Goal: Task Accomplishment & Management: Use online tool/utility

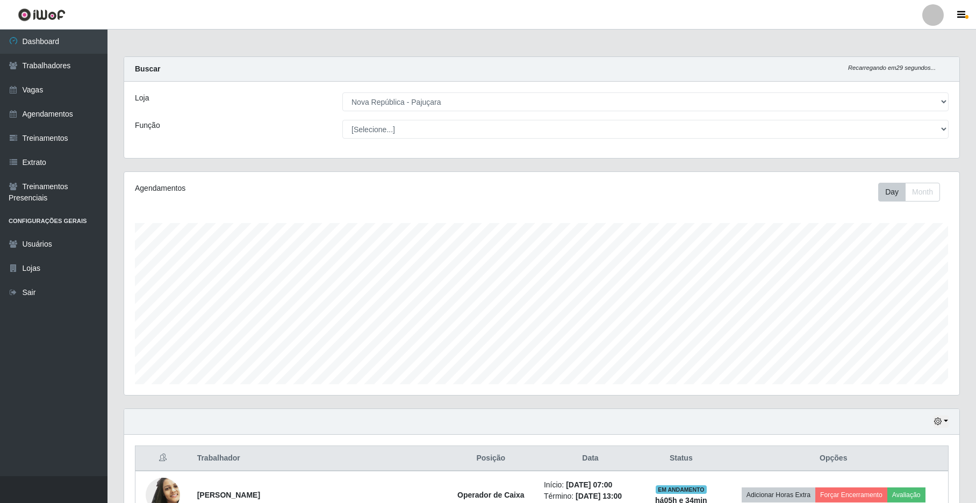
select select "65"
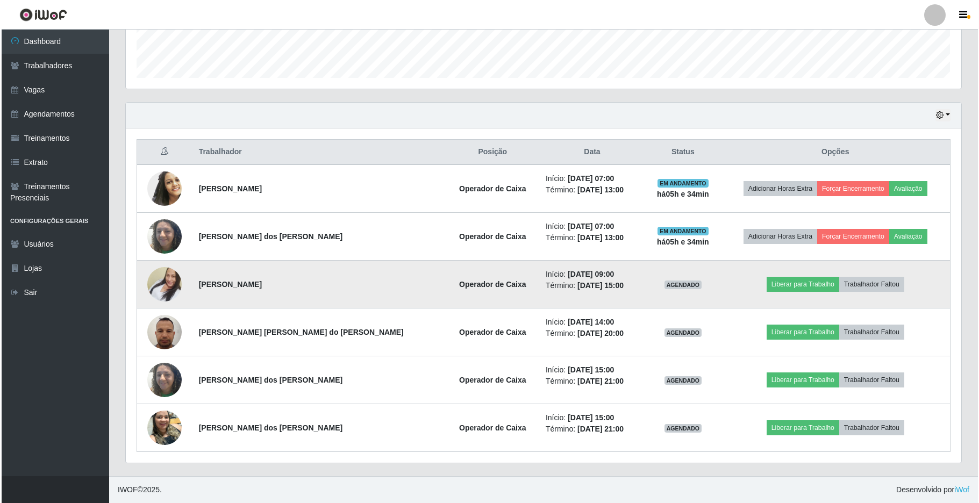
scroll to position [224, 835]
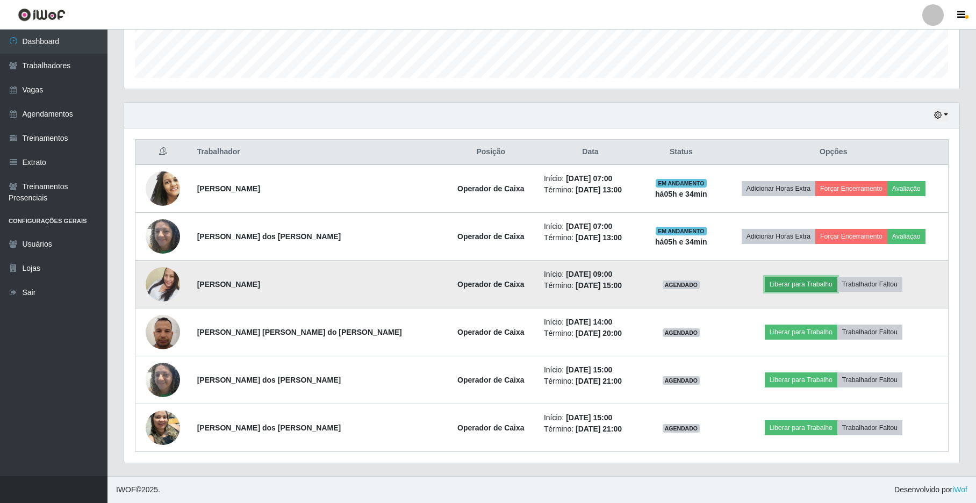
click at [794, 284] on button "Liberar para Trabalho" at bounding box center [801, 284] width 73 height 15
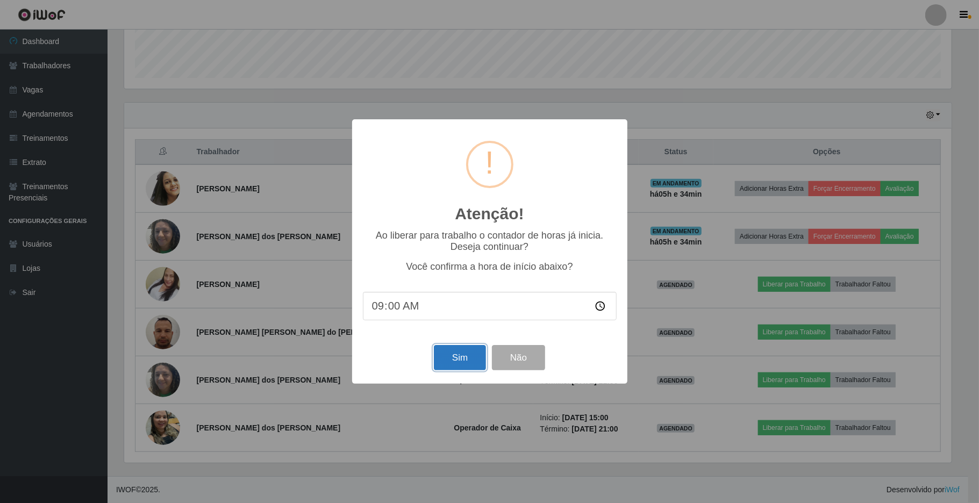
click at [445, 363] on button "Sim" at bounding box center [460, 357] width 52 height 25
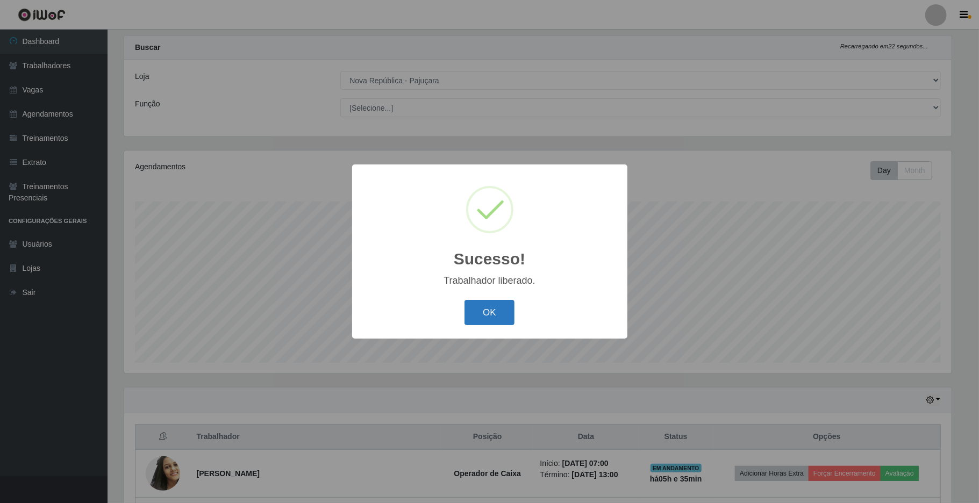
click at [476, 315] on button "OK" at bounding box center [489, 312] width 50 height 25
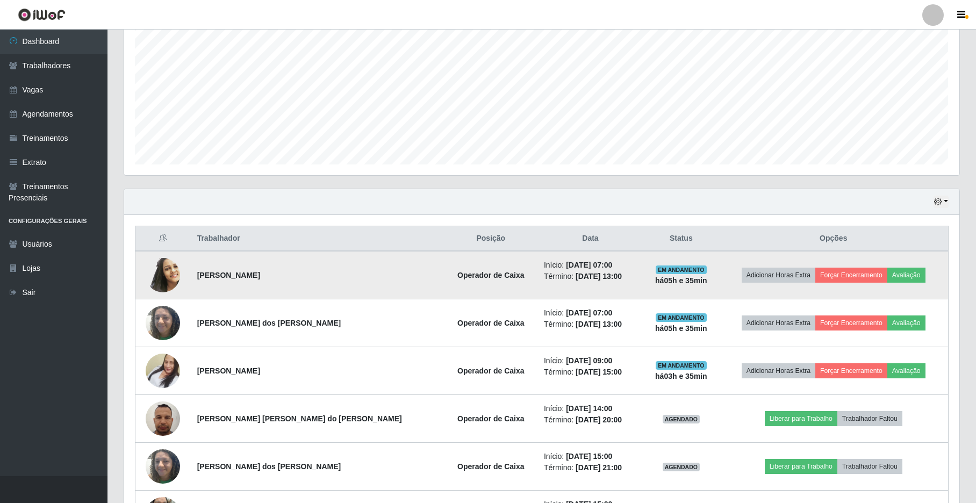
scroll to position [310, 0]
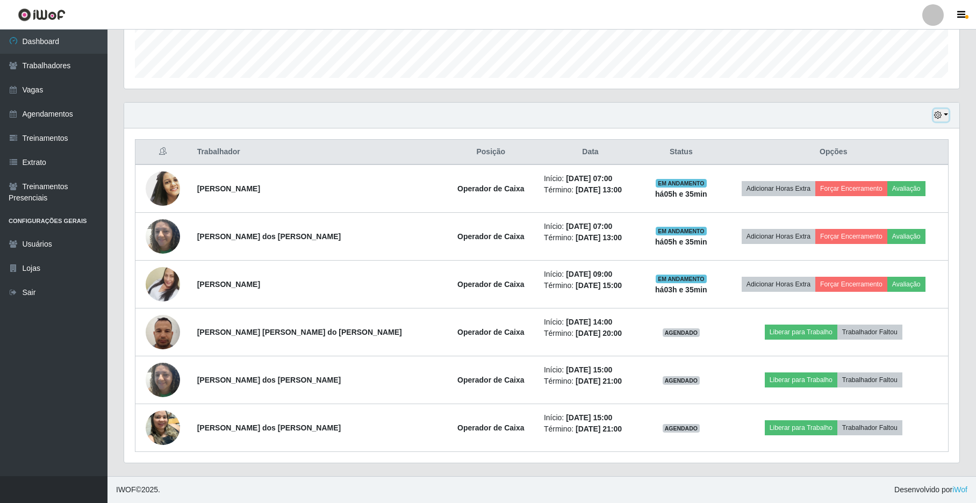
click at [946, 111] on button "button" at bounding box center [940, 115] width 15 height 12
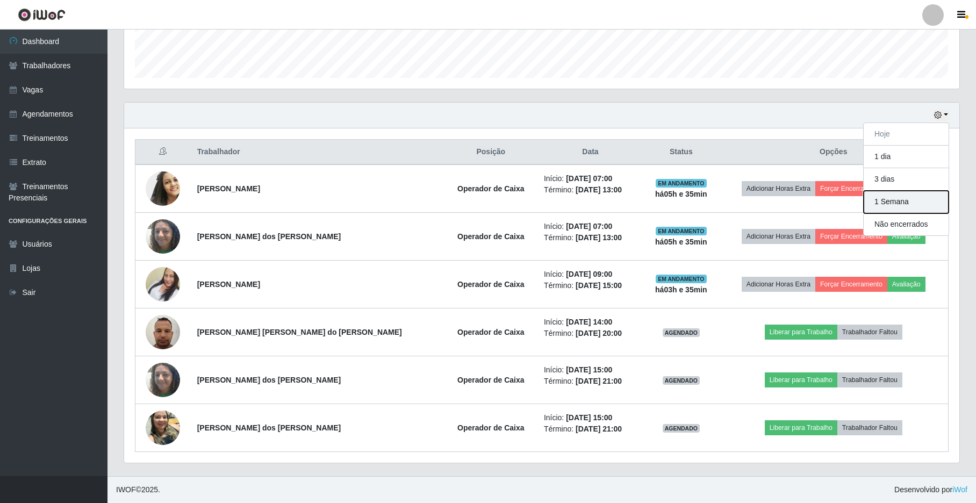
click at [886, 193] on button "1 Semana" at bounding box center [906, 202] width 85 height 23
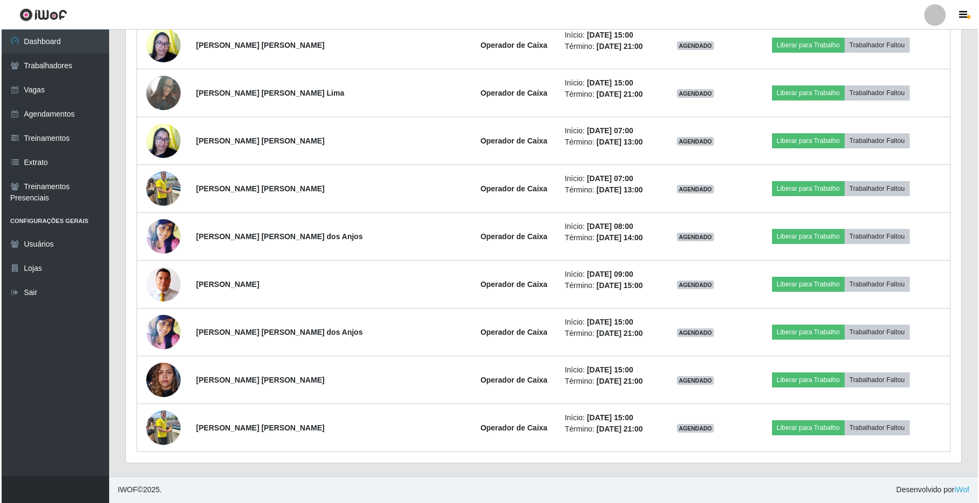
scroll to position [1894, 0]
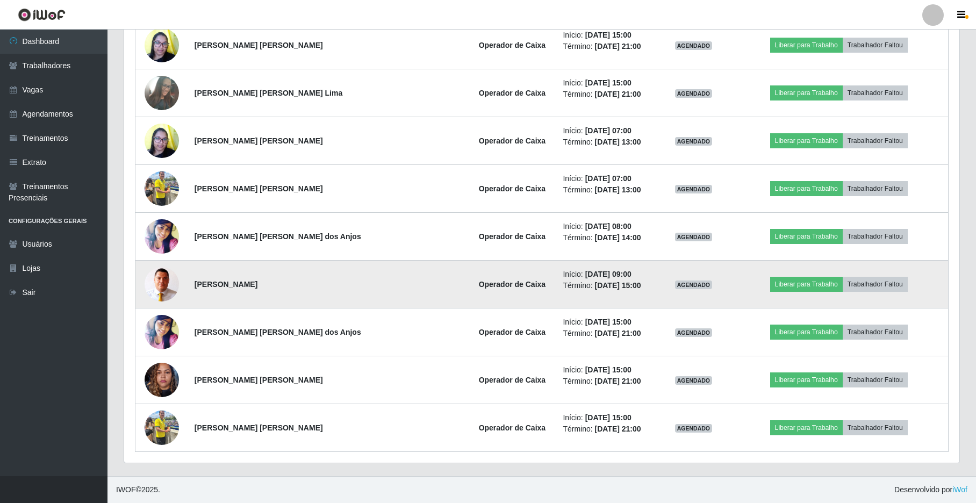
click at [167, 280] on img at bounding box center [162, 284] width 34 height 35
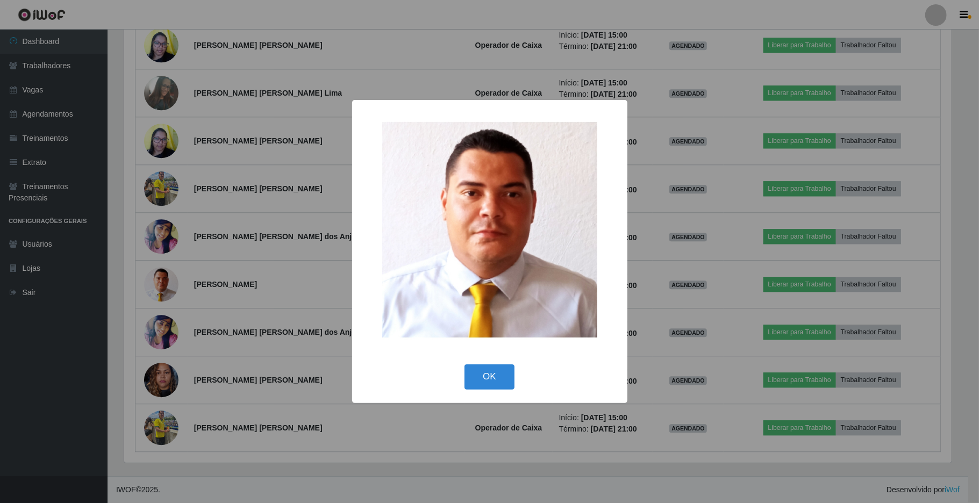
click at [264, 301] on div "× OK Cancel" at bounding box center [489, 251] width 979 height 503
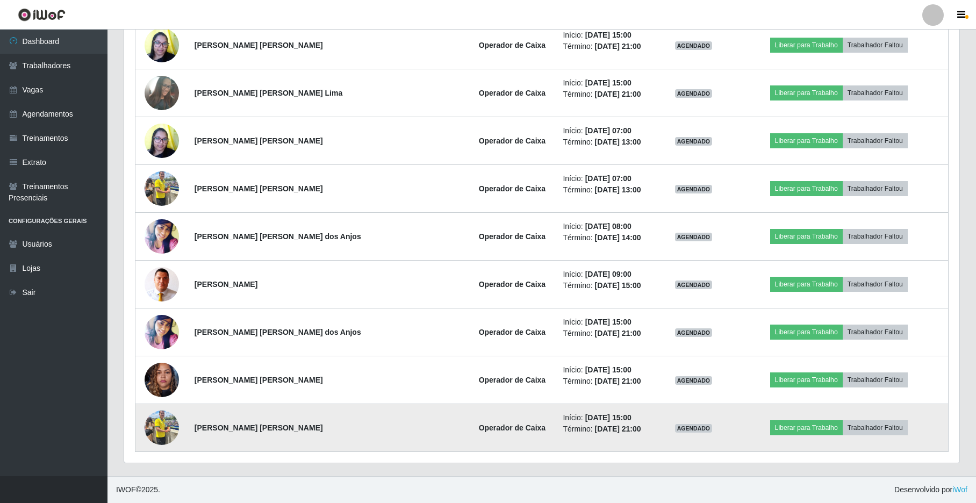
scroll to position [224, 835]
click at [170, 413] on img at bounding box center [162, 428] width 34 height 46
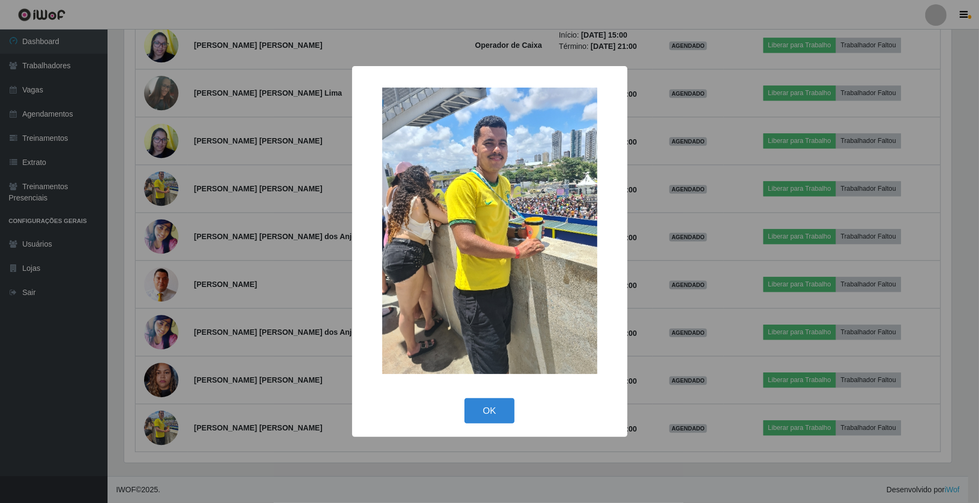
click at [310, 226] on div "× OK Cancel" at bounding box center [489, 251] width 979 height 503
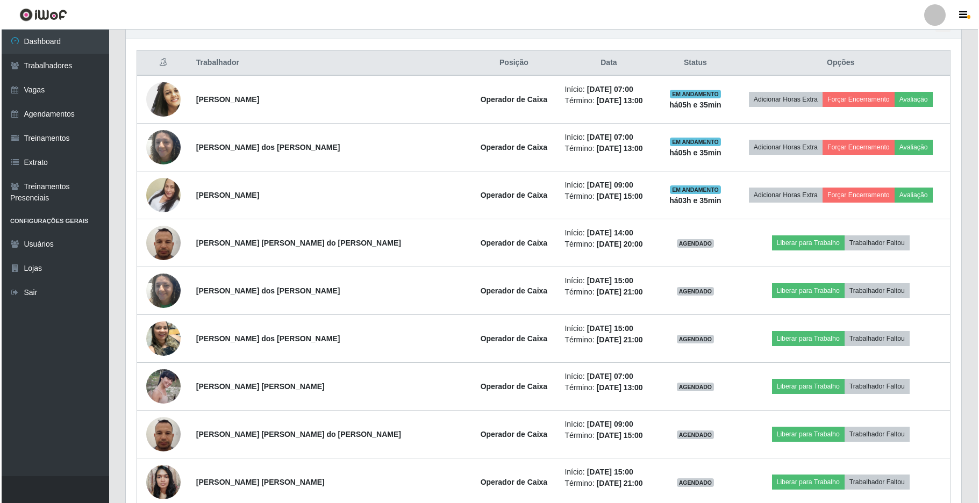
scroll to position [389, 0]
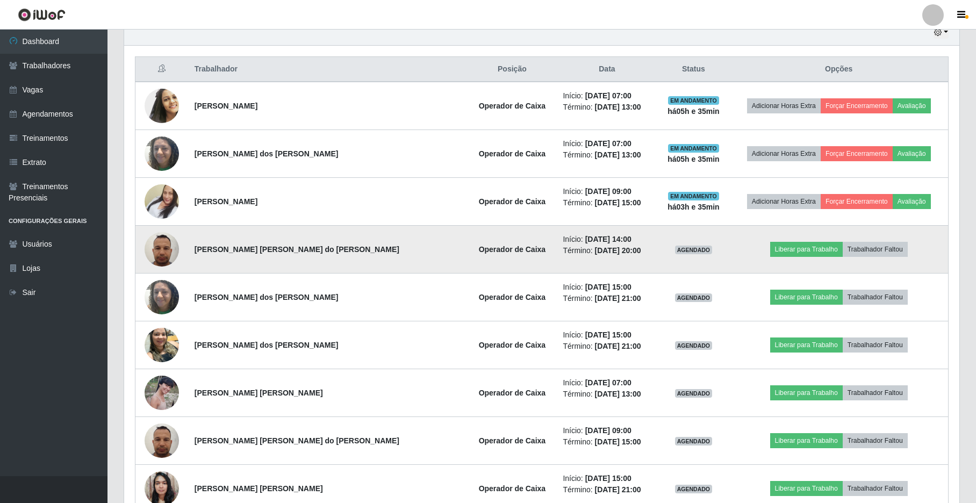
click at [182, 252] on td at bounding box center [161, 250] width 53 height 48
click at [172, 251] on img at bounding box center [162, 249] width 34 height 46
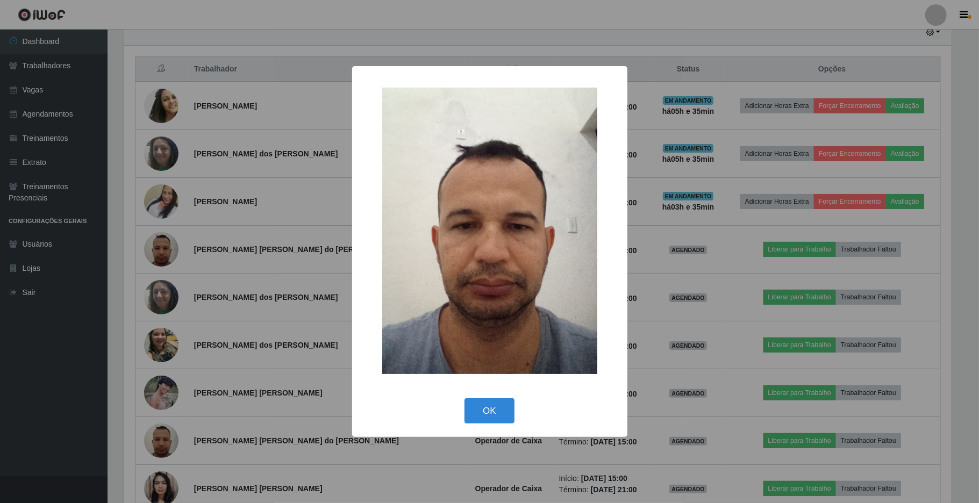
click at [183, 265] on div "× OK Cancel" at bounding box center [489, 251] width 979 height 503
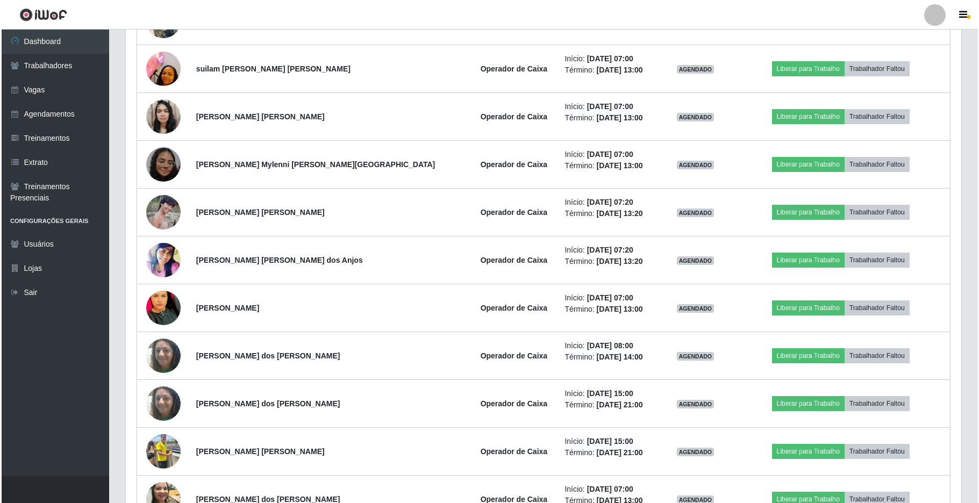
scroll to position [962, 0]
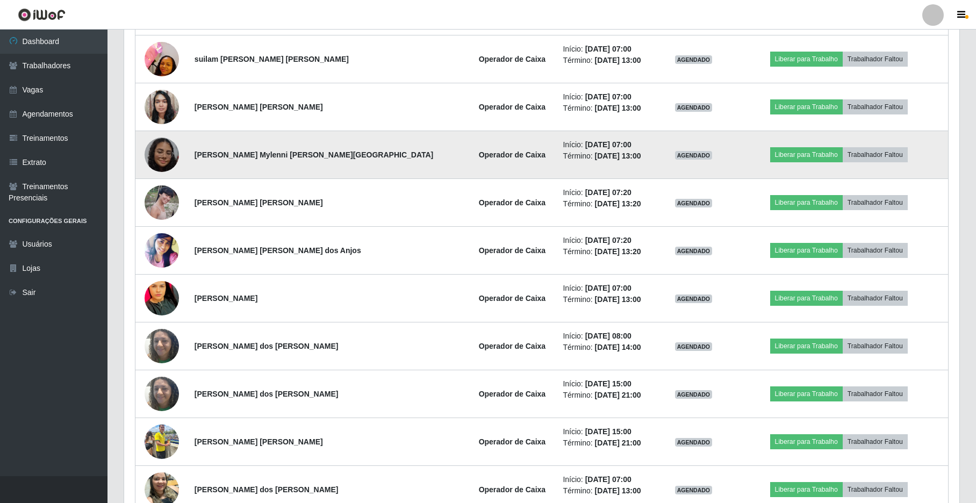
click at [156, 163] on img at bounding box center [162, 155] width 34 height 34
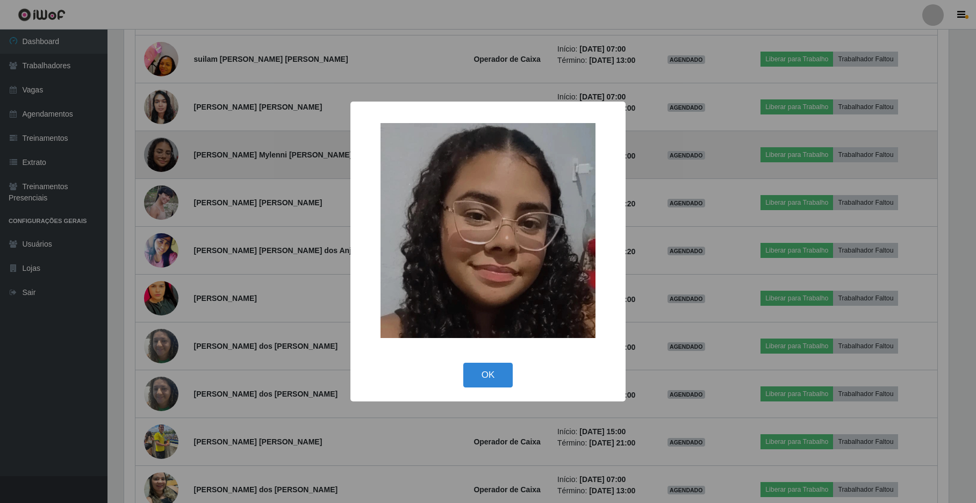
scroll to position [224, 826]
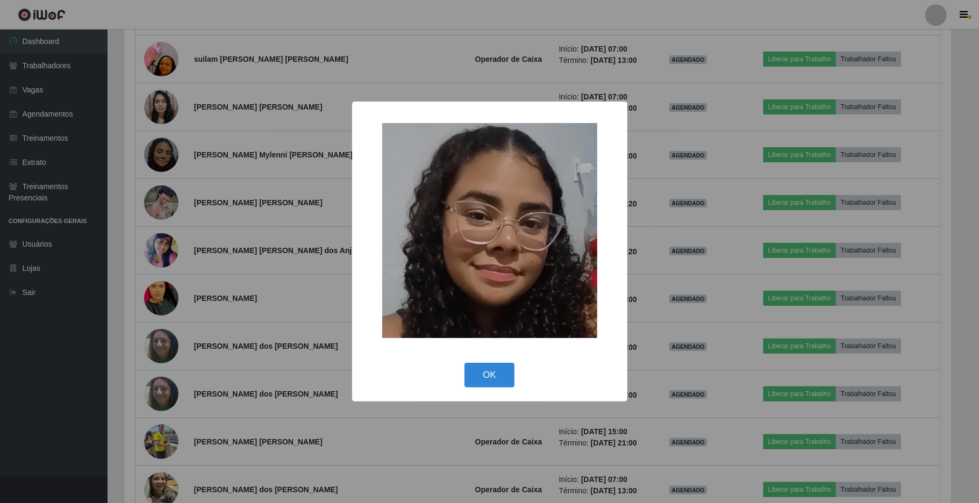
click at [248, 261] on div "× OK Cancel" at bounding box center [489, 251] width 979 height 503
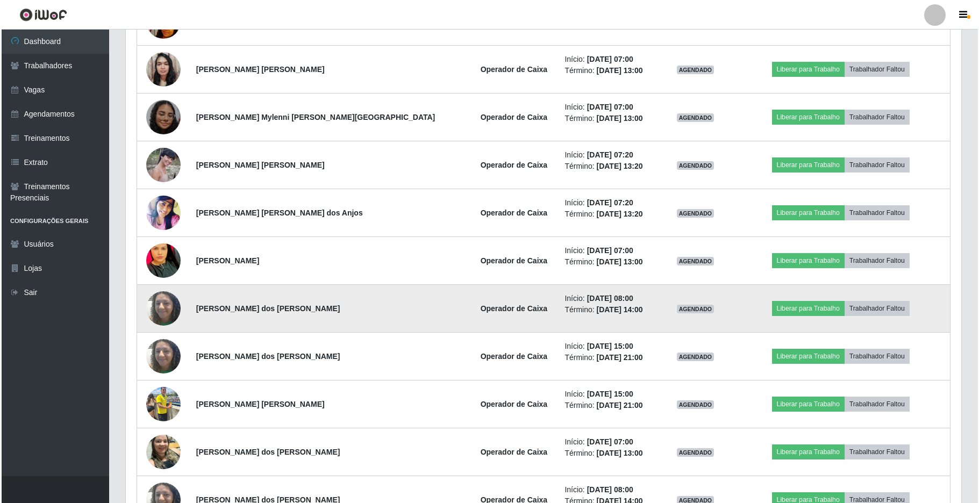
scroll to position [1034, 0]
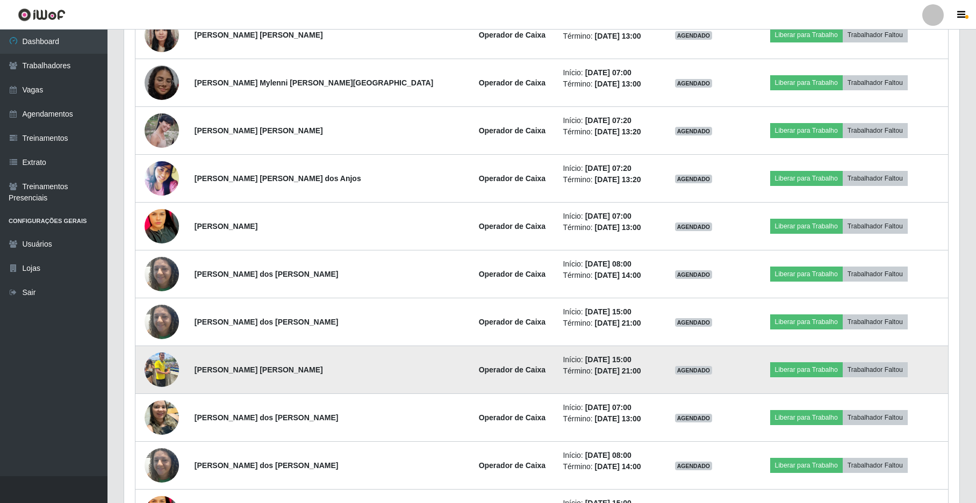
click at [164, 366] on img at bounding box center [162, 370] width 34 height 46
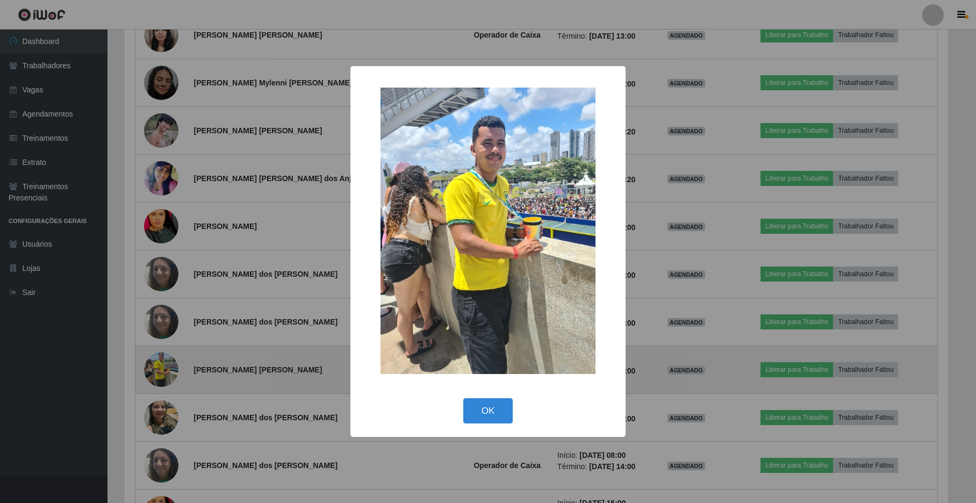
scroll to position [224, 826]
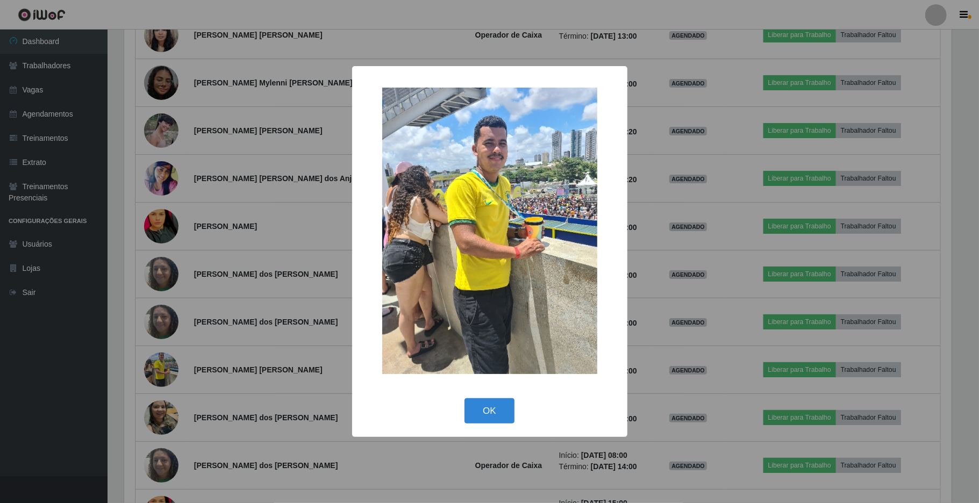
click at [337, 360] on div "× OK Cancel" at bounding box center [489, 251] width 979 height 503
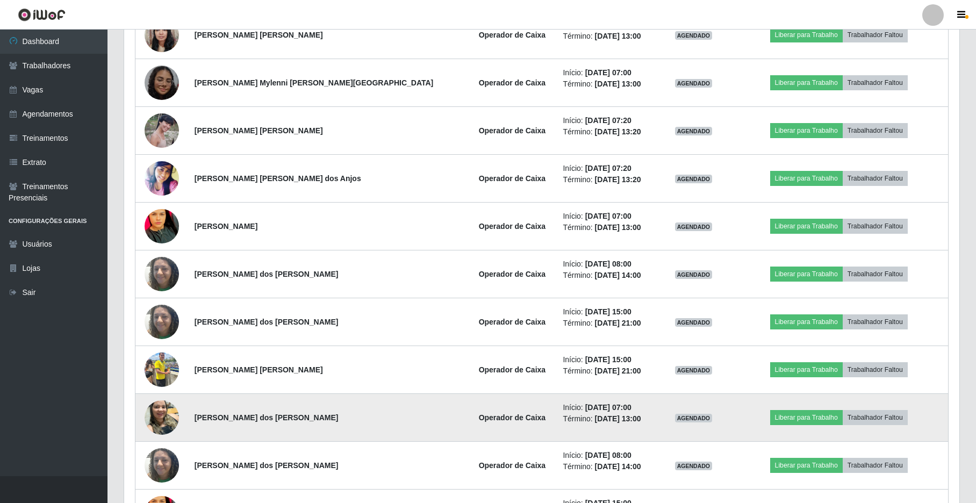
scroll to position [0, 0]
